Goal: Check status: Check status

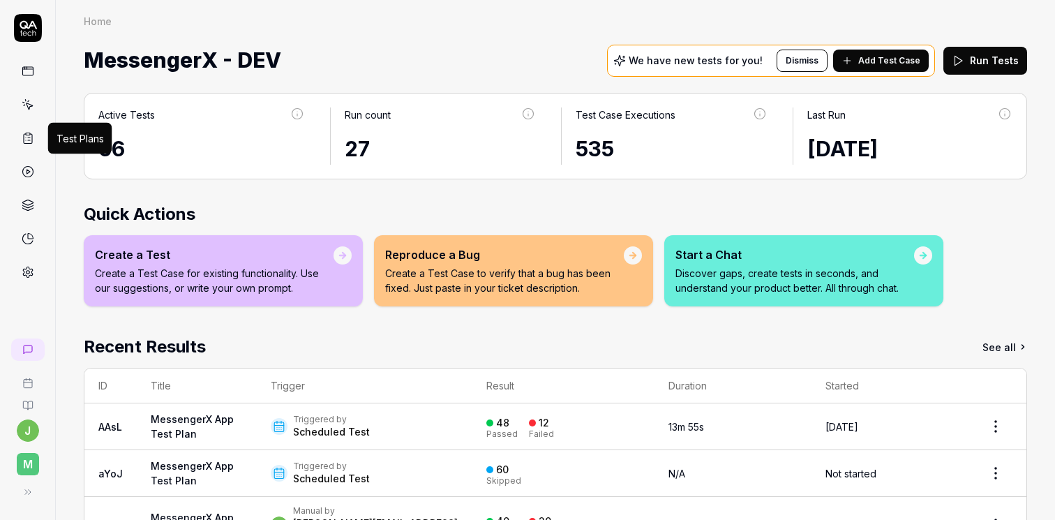
click at [31, 135] on icon at bounding box center [28, 138] width 13 height 13
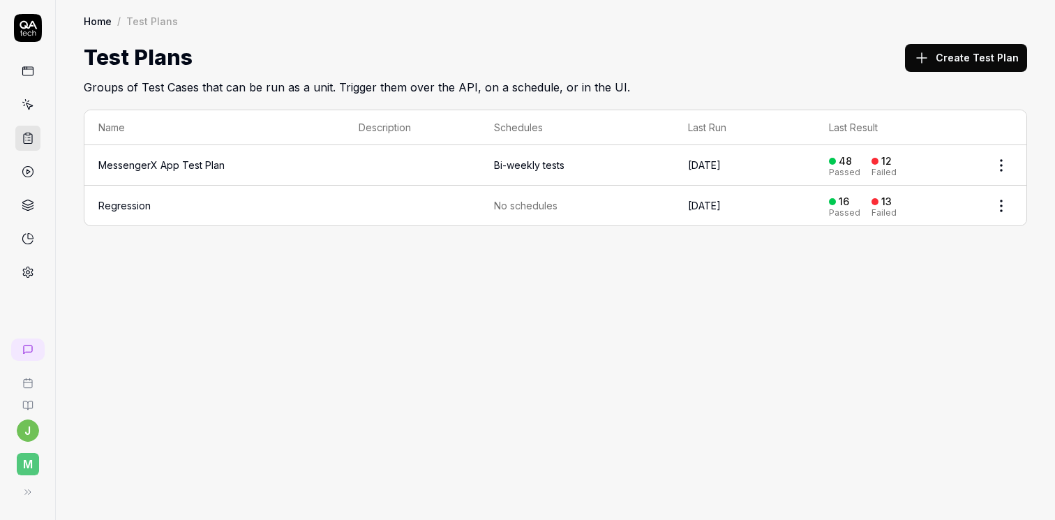
click at [992, 165] on html "j M Home / Test Plans Home / Test Plans Test Plans Create Test Plan Groups of T…" at bounding box center [527, 260] width 1055 height 520
click at [459, 391] on html "j M Home / Test Plans Home / Test Plans Test Plans Create Test Plan Groups of T…" at bounding box center [527, 260] width 1055 height 520
click at [27, 170] on icon at bounding box center [28, 171] width 13 height 13
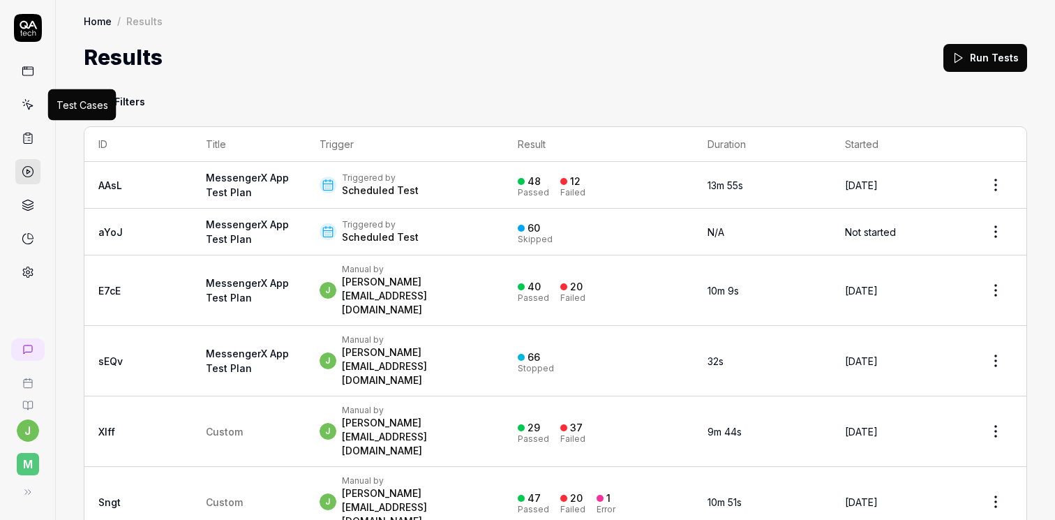
click at [34, 108] on icon at bounding box center [28, 104] width 13 height 13
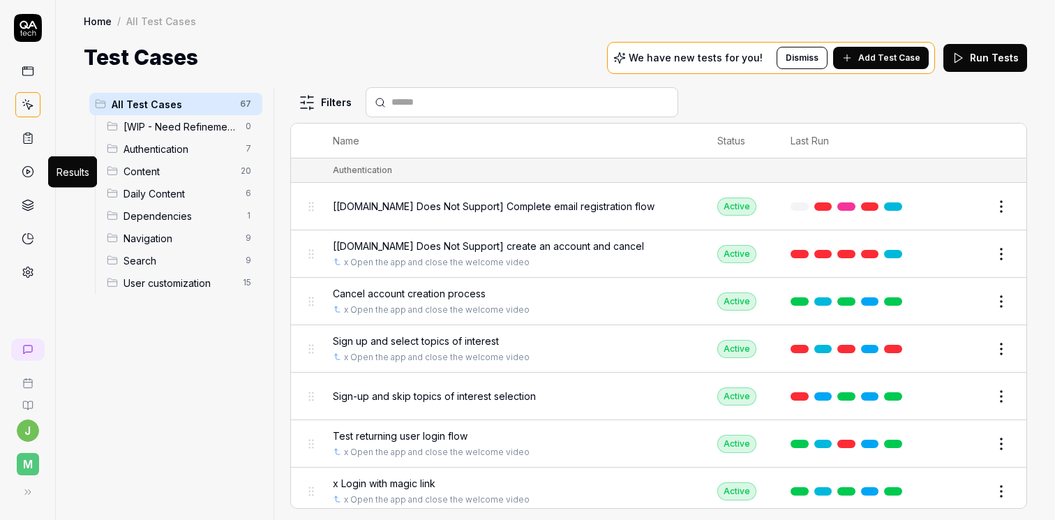
click at [29, 172] on polygon at bounding box center [28, 172] width 3 height 4
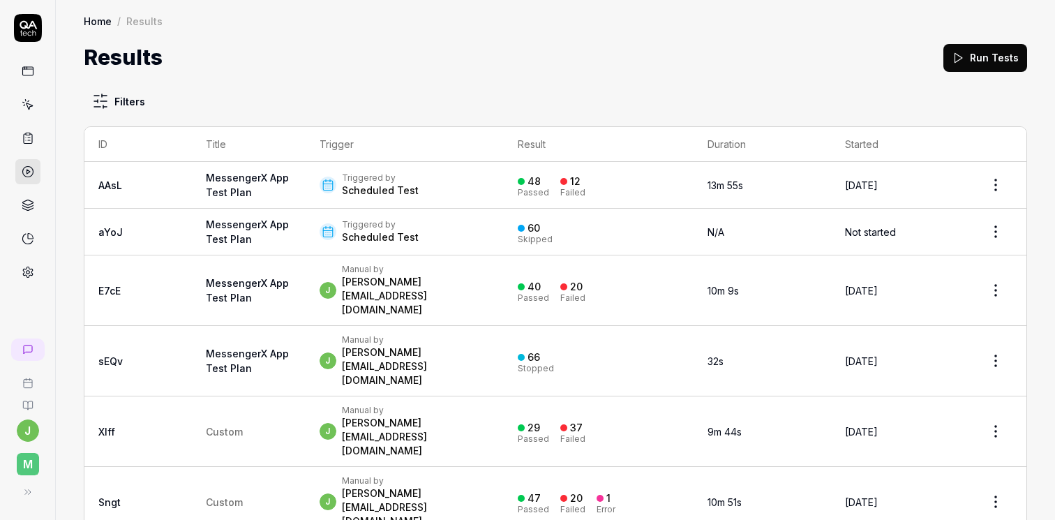
click at [435, 189] on div "Triggered by Scheduled Test" at bounding box center [405, 184] width 170 height 25
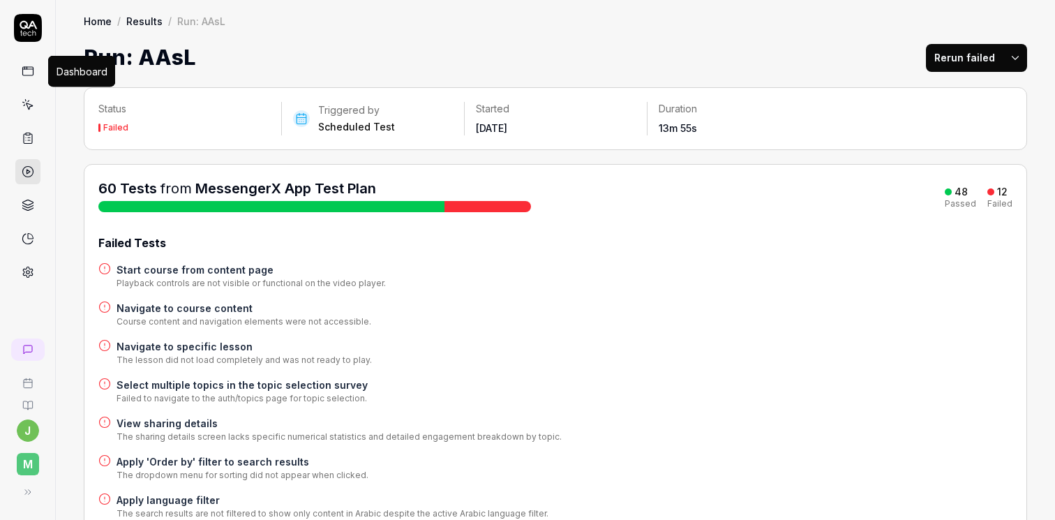
click at [25, 67] on rect at bounding box center [27, 71] width 10 height 8
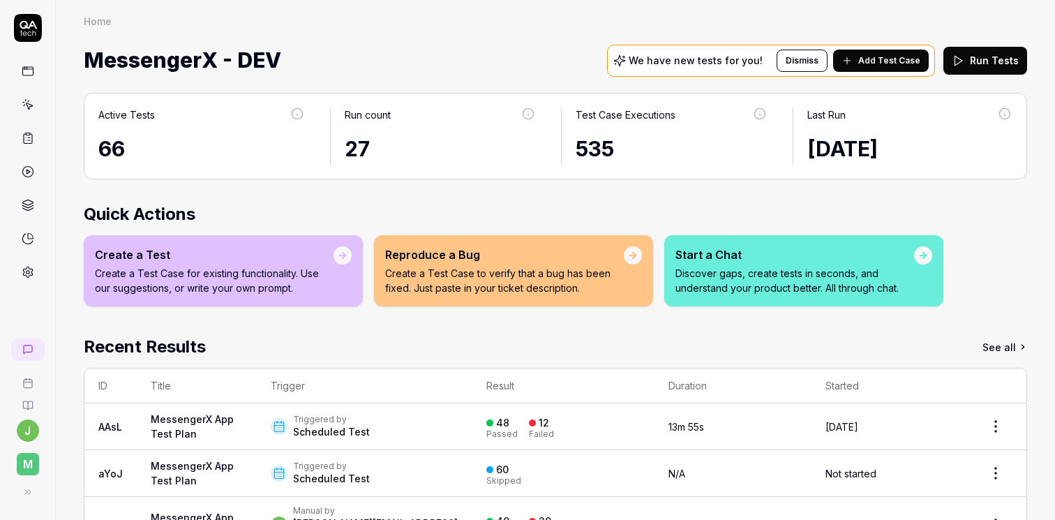
click at [998, 249] on div "Create a Test Create a Test Case for existing functionality. Use our suggestion…" at bounding box center [556, 270] width 944 height 71
